Goal: Check status: Check status

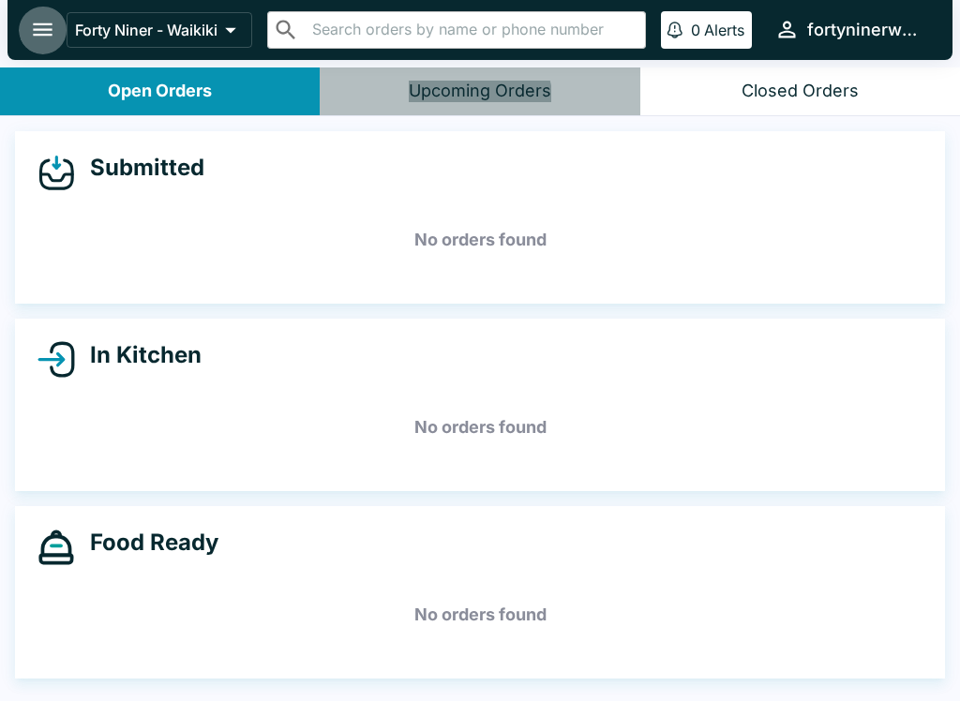
click at [39, 32] on icon "open drawer" at bounding box center [42, 29] width 25 height 25
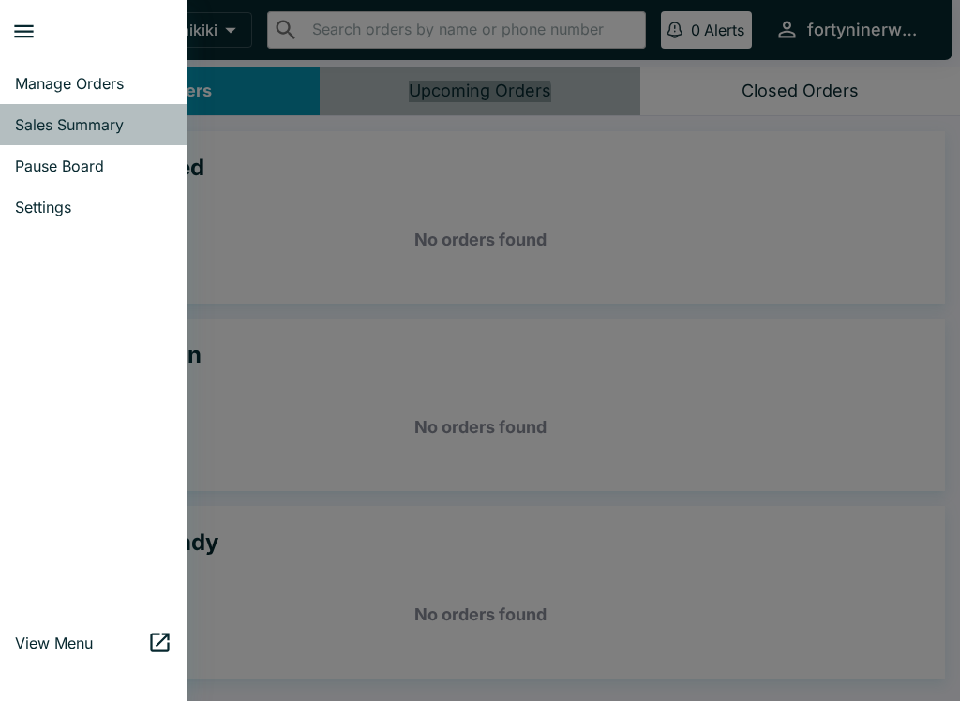
click at [113, 125] on span "Sales Summary" at bounding box center [94, 124] width 158 height 19
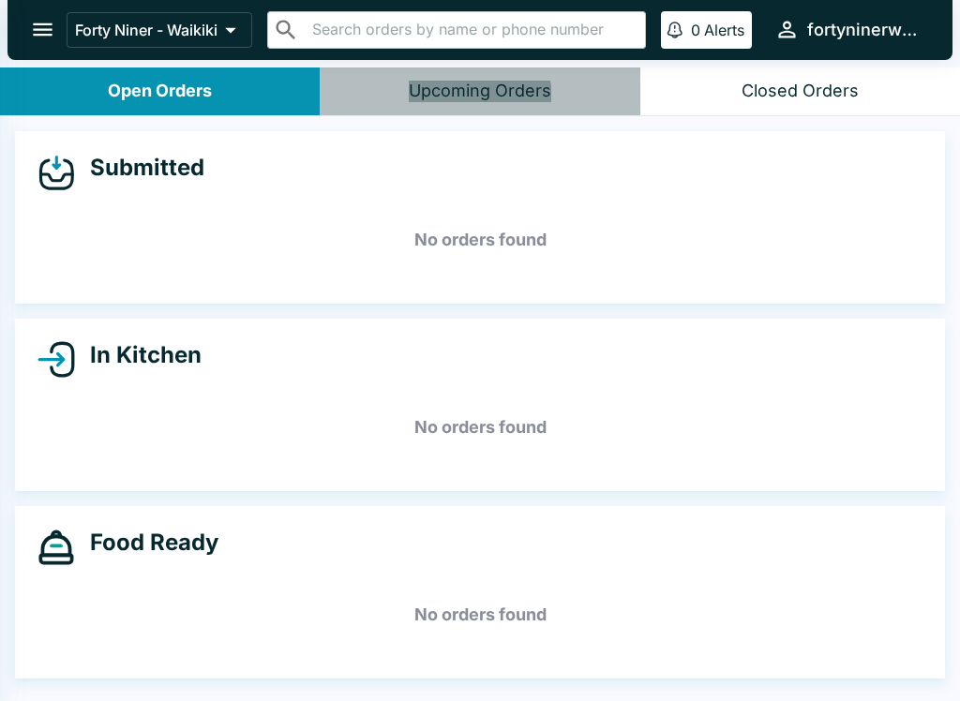
select select "03:00"
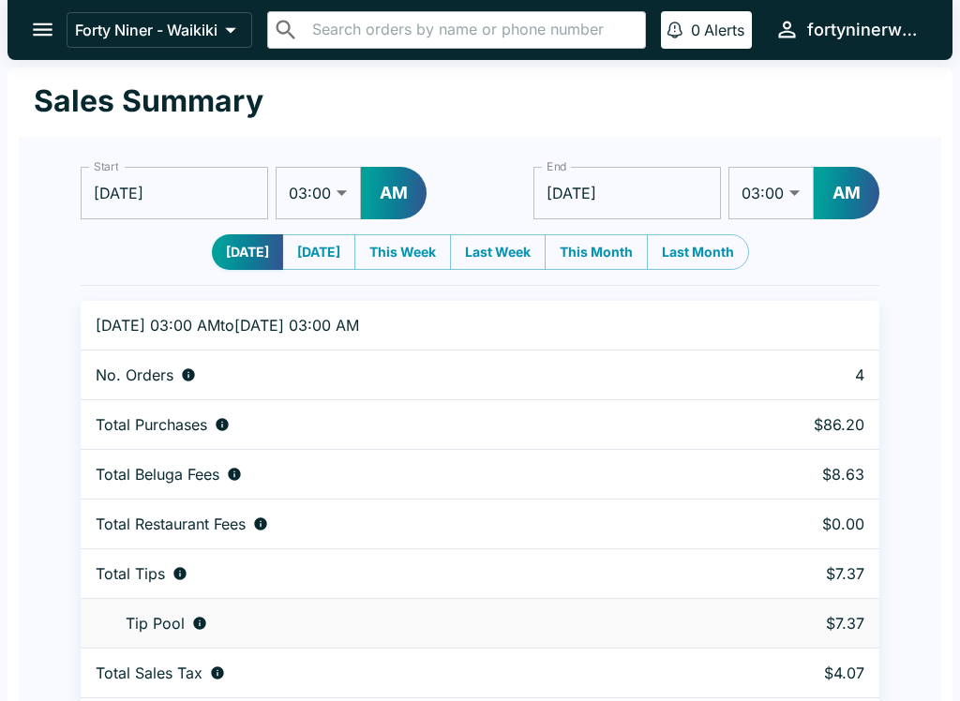
click at [46, 23] on icon "open drawer" at bounding box center [42, 29] width 25 height 25
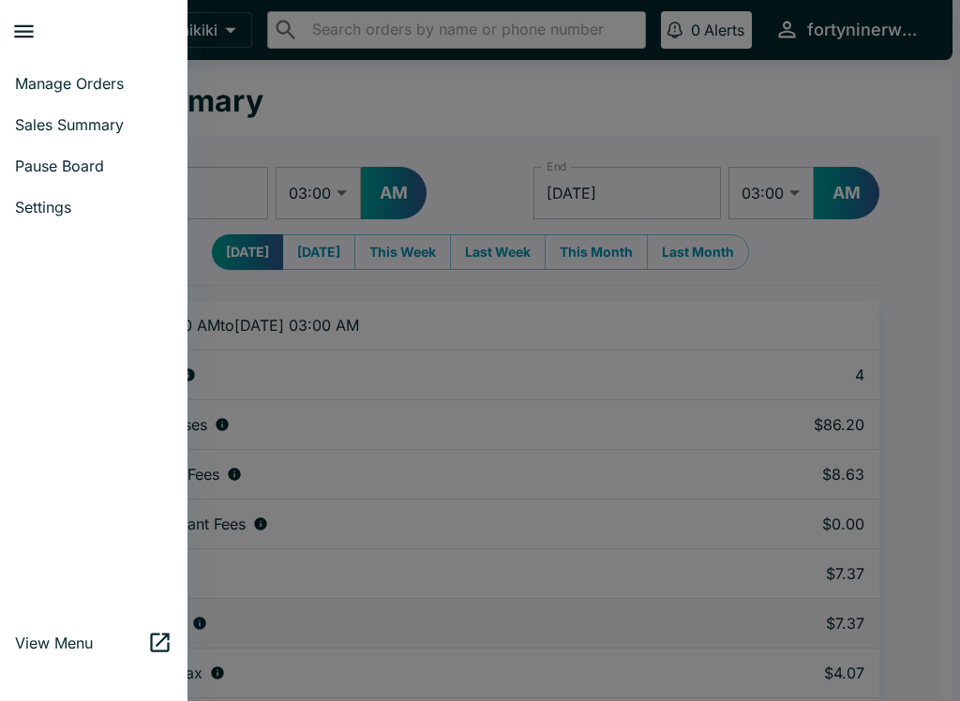
click at [32, 32] on icon "close drawer" at bounding box center [24, 31] width 20 height 13
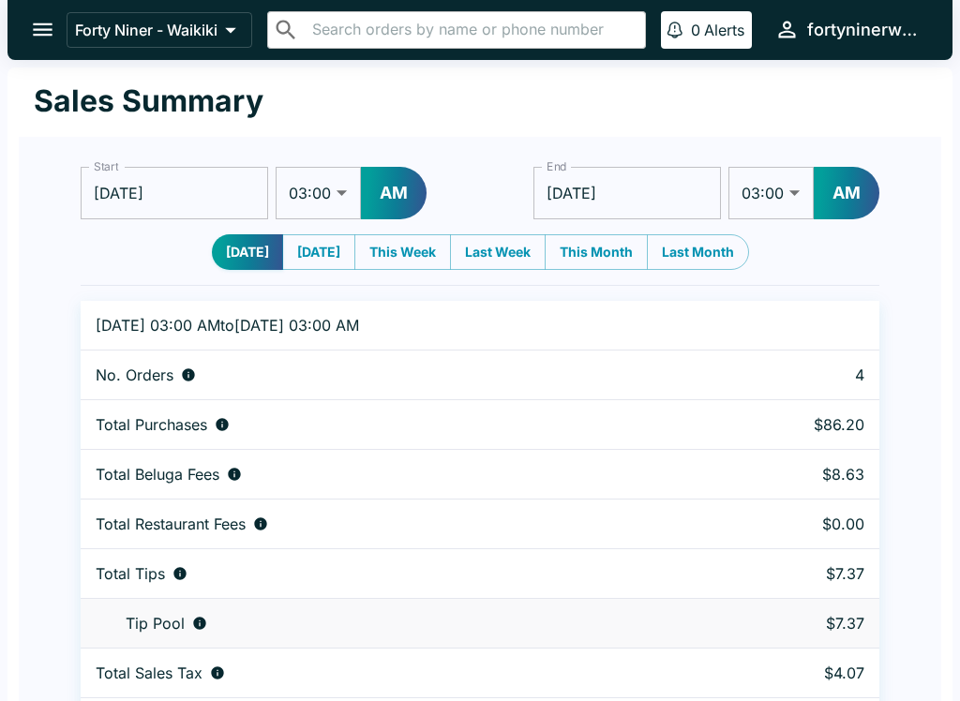
click at [62, 28] on button "open drawer" at bounding box center [43, 30] width 48 height 48
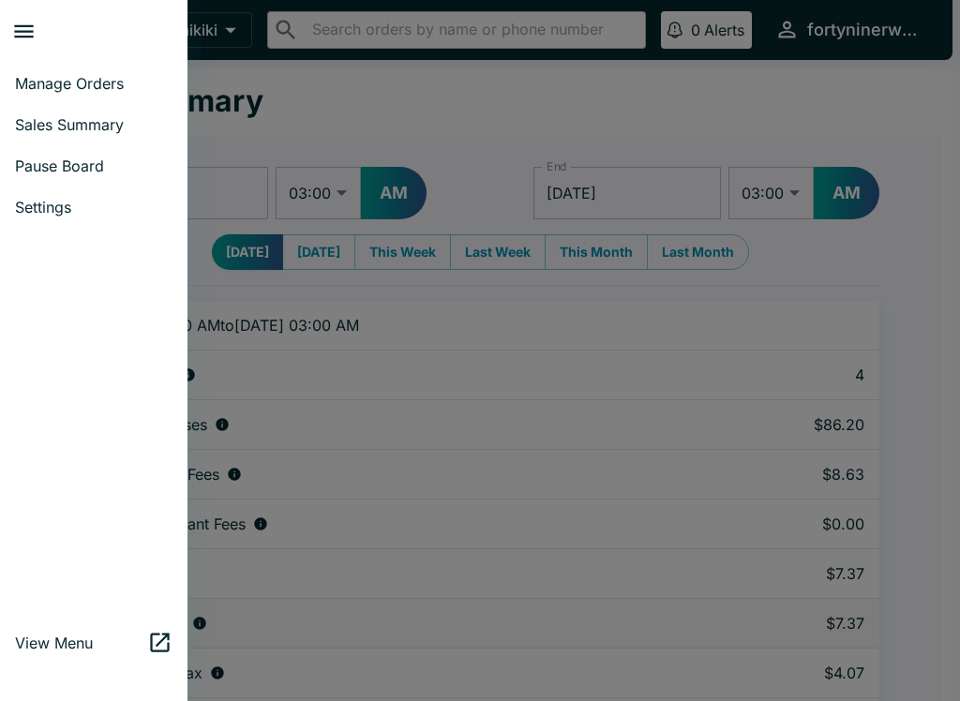
click at [22, 92] on span "Manage Orders" at bounding box center [94, 83] width 158 height 19
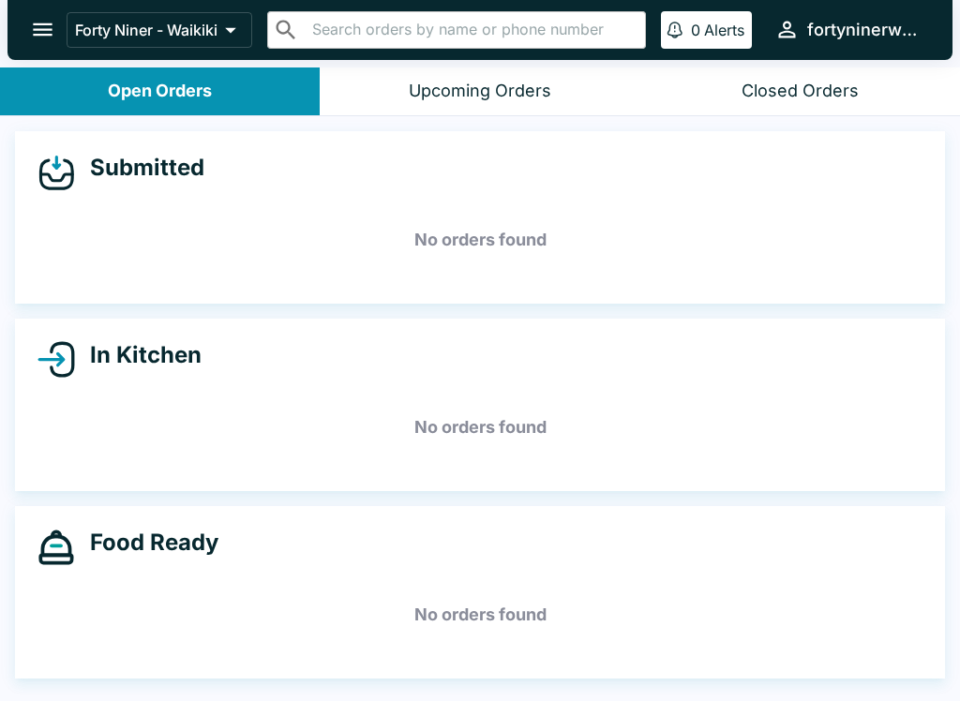
click at [74, 85] on button "Open Orders" at bounding box center [160, 92] width 320 height 48
